Goal: Transaction & Acquisition: Purchase product/service

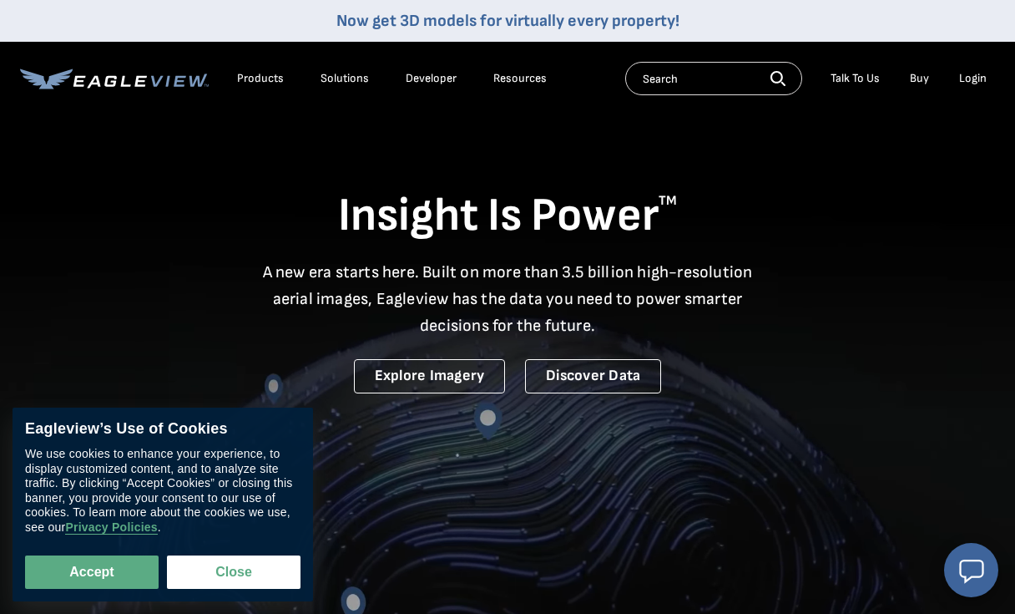
click at [269, 583] on button "Close" at bounding box center [234, 571] width 134 height 33
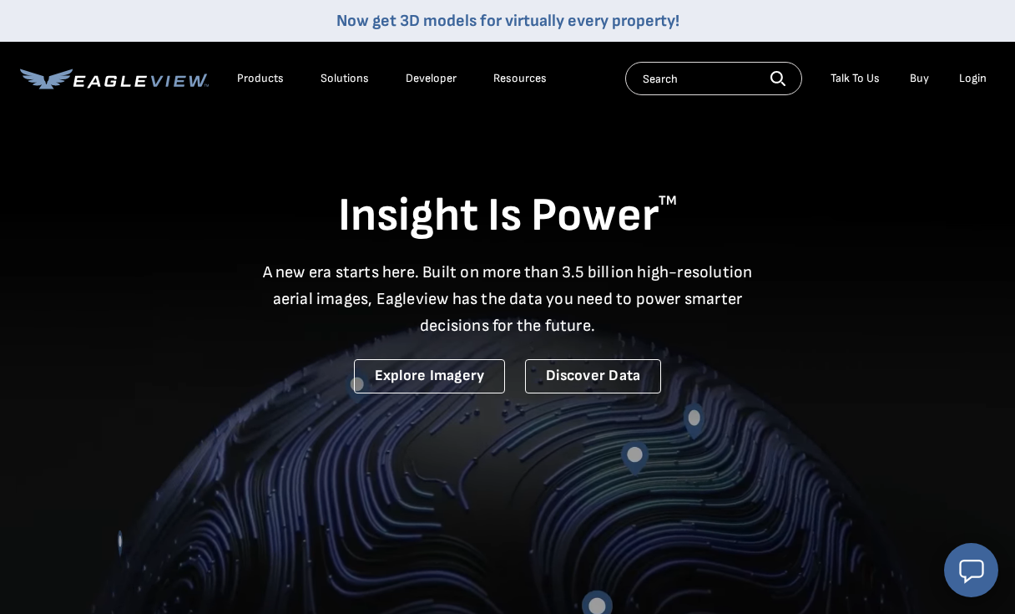
click at [278, 83] on div "Products" at bounding box center [260, 78] width 47 height 15
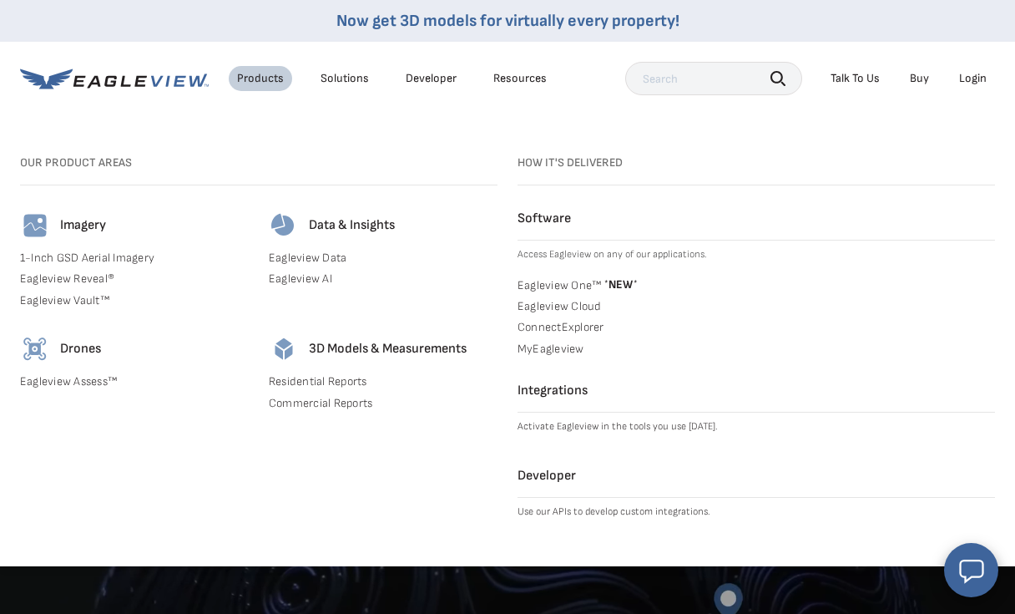
click at [927, 78] on link "Buy" at bounding box center [919, 78] width 19 height 15
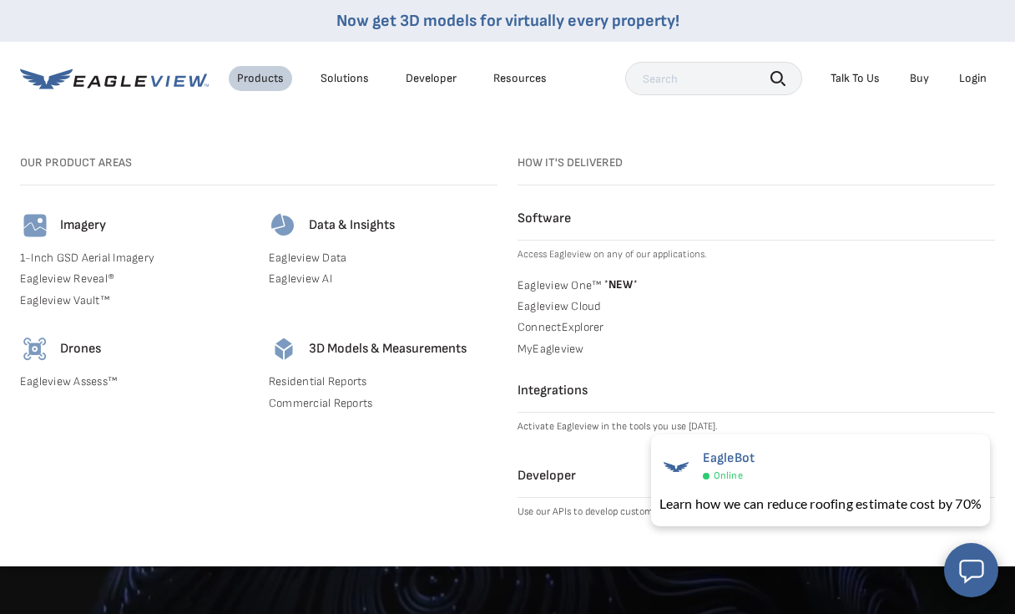
click at [983, 82] on div "Login" at bounding box center [973, 78] width 28 height 15
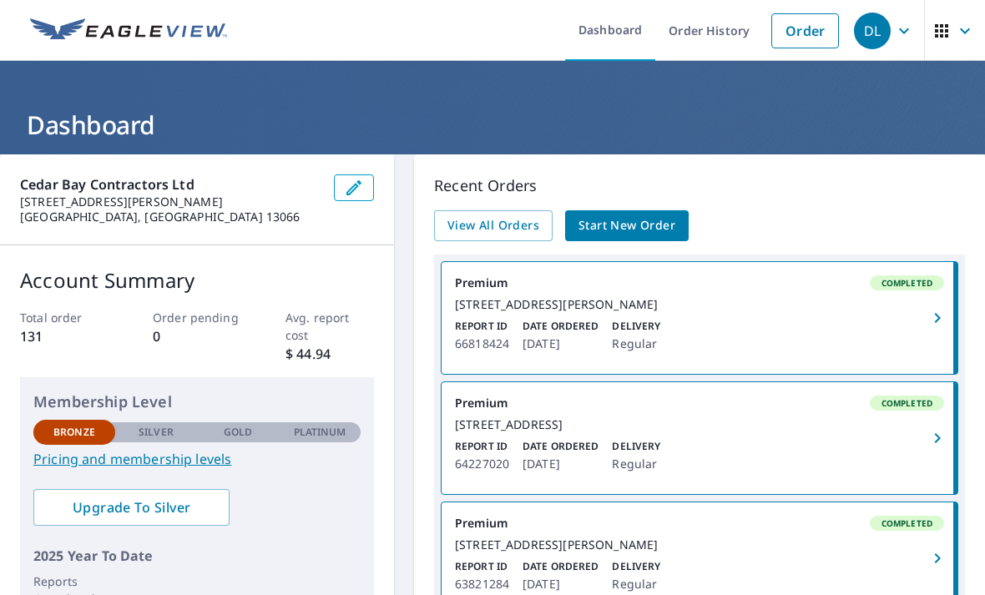
click at [813, 36] on link "Order" at bounding box center [805, 30] width 68 height 35
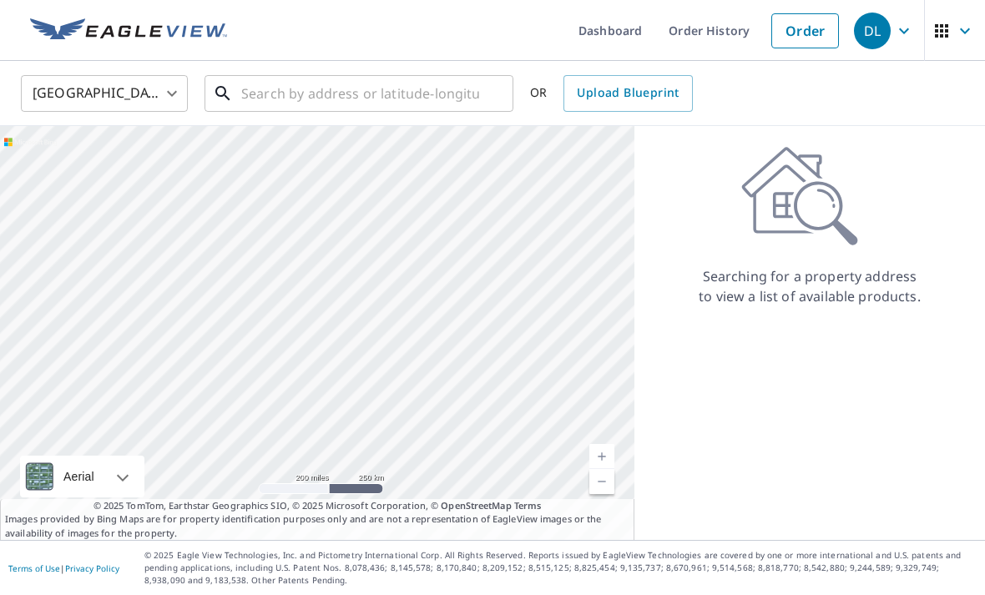
click at [280, 89] on input "text" at bounding box center [360, 93] width 238 height 47
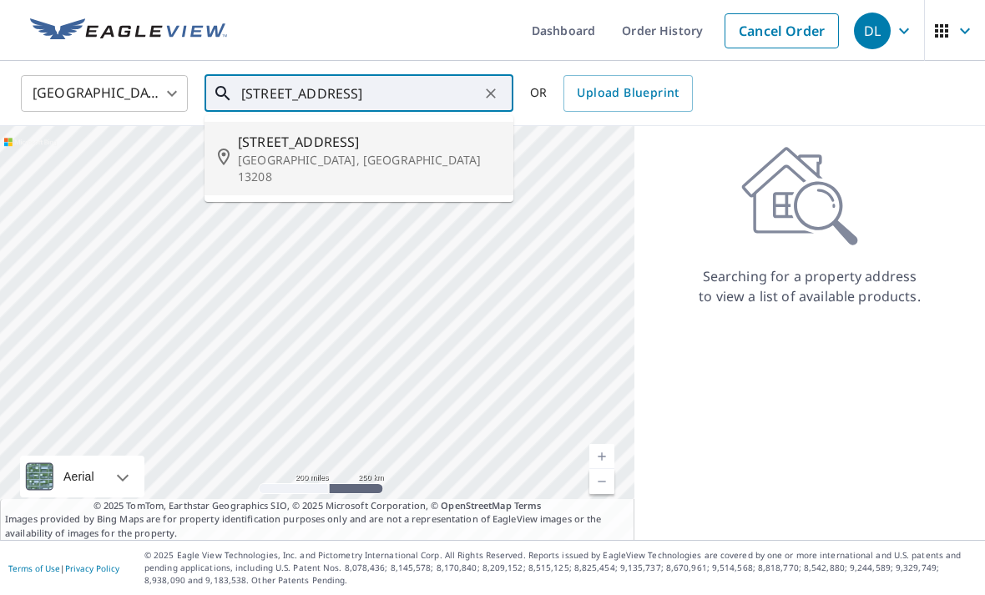
click at [311, 159] on p "Syracuse, NY 13208" at bounding box center [369, 168] width 262 height 33
type input "512 Kenwick Dr Syracuse, NY 13208"
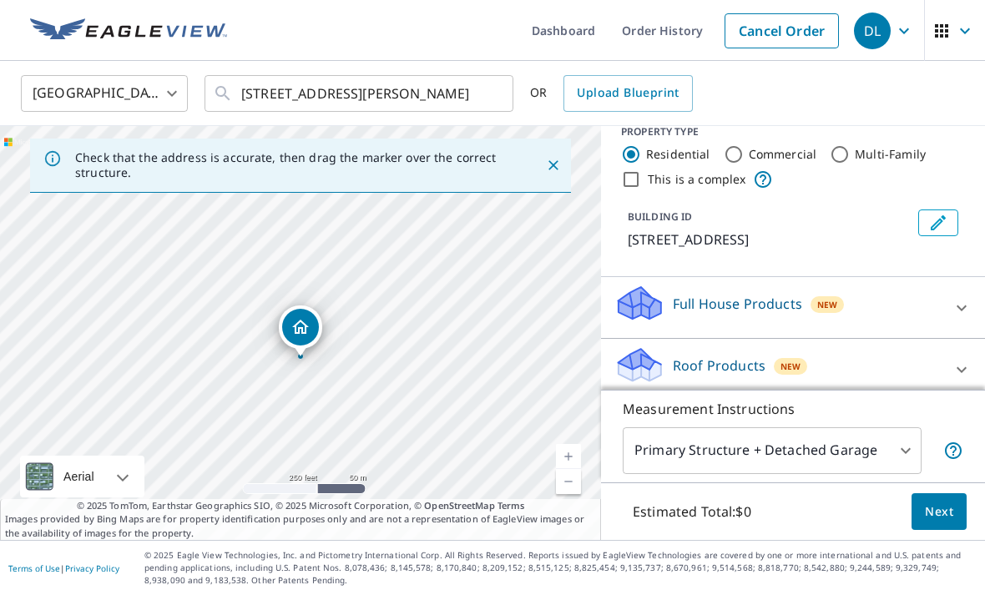
scroll to position [33, 0]
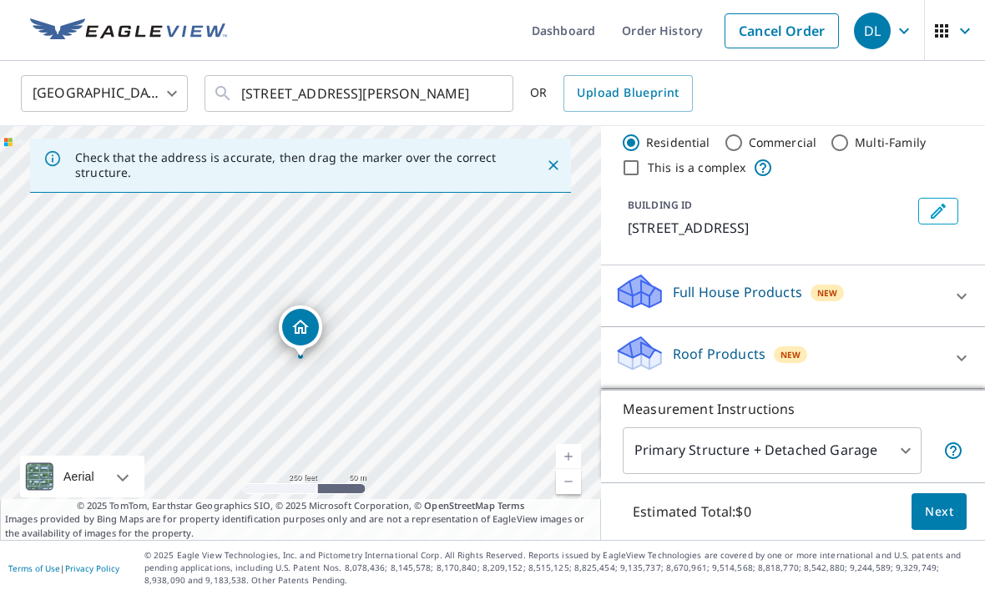
click at [952, 364] on icon at bounding box center [962, 358] width 20 height 20
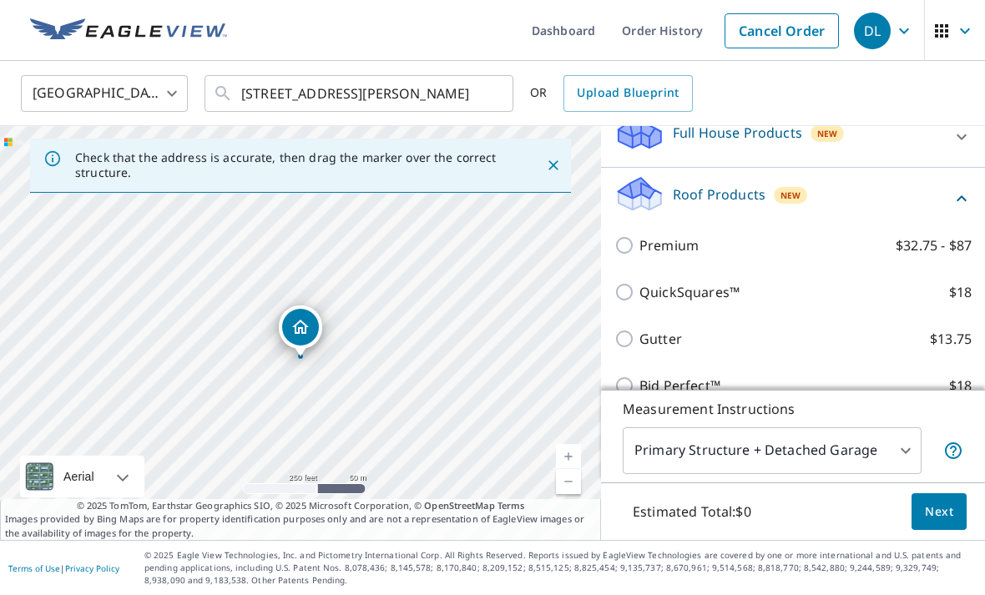
scroll to position [195, 0]
click at [627, 247] on input "Premium $32.75 - $87" at bounding box center [626, 243] width 25 height 20
checkbox input "true"
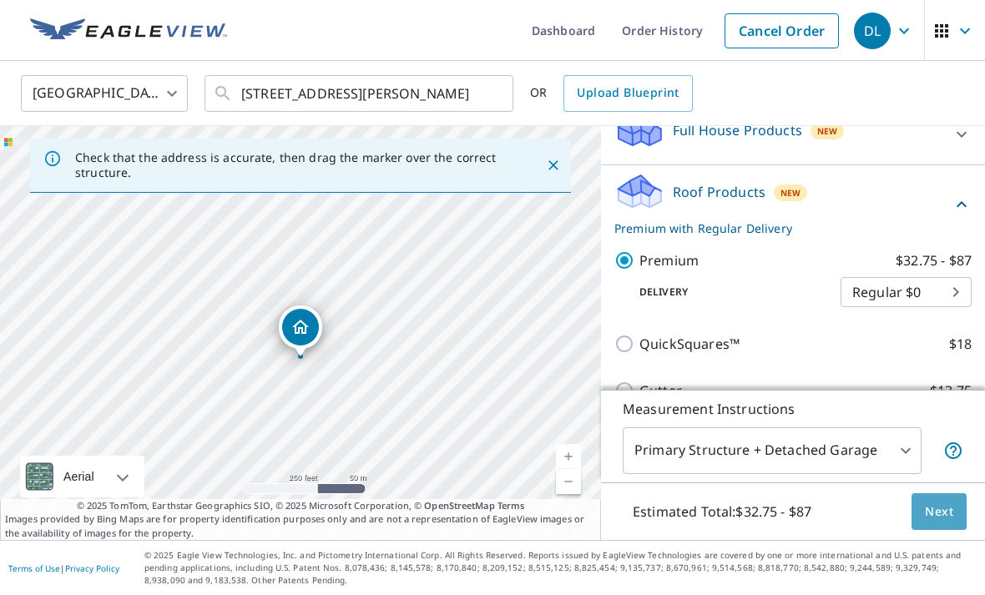
click at [944, 523] on span "Next" at bounding box center [939, 512] width 28 height 21
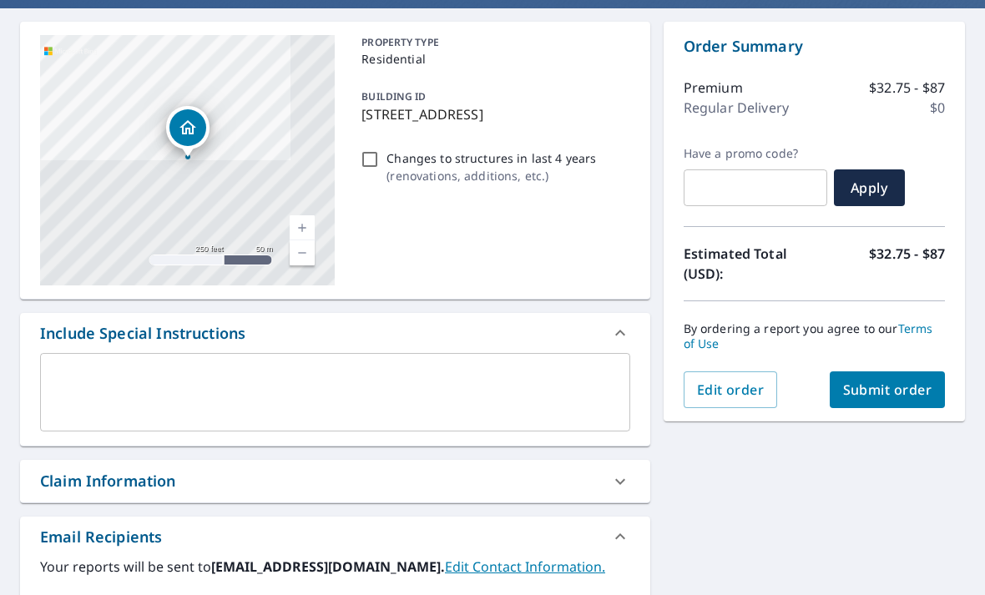
scroll to position [147, 0]
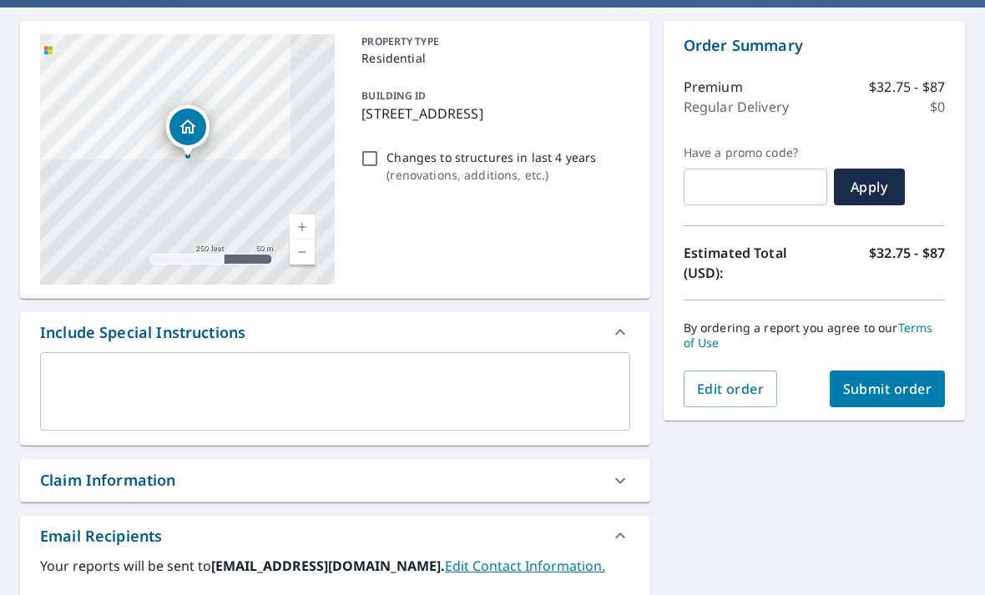
click at [903, 385] on span "Submit order" at bounding box center [887, 389] width 89 height 18
